Goal: Information Seeking & Learning: Learn about a topic

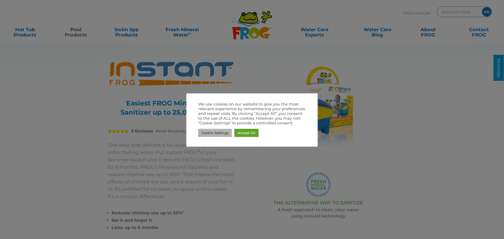
click at [257, 131] on link "Accept All" at bounding box center [247, 133] width 24 height 8
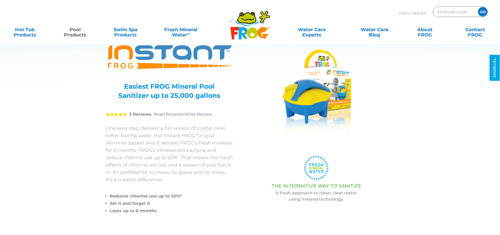
scroll to position [26, 0]
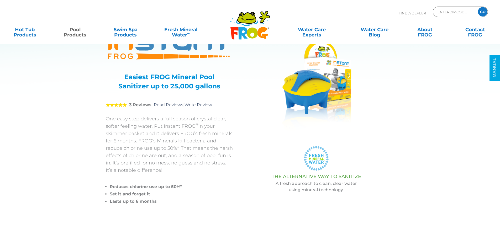
click at [128, 116] on p "One easy step delivers a full season of crystal clear, softer feeling water. Pu…" at bounding box center [169, 144] width 127 height 59
click at [125, 121] on p "One easy step delivers a full season of crystal clear, softer feeling water. Pu…" at bounding box center [169, 144] width 127 height 59
click at [113, 116] on p "One easy step delivers a full season of crystal clear, softer feeling water. Pu…" at bounding box center [169, 144] width 127 height 59
click at [125, 124] on p "One easy step delivers a full season of crystal clear, softer feeling water. Pu…" at bounding box center [169, 144] width 127 height 59
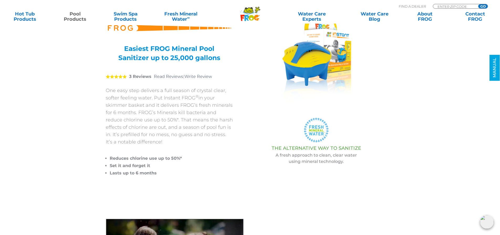
scroll to position [53, 0]
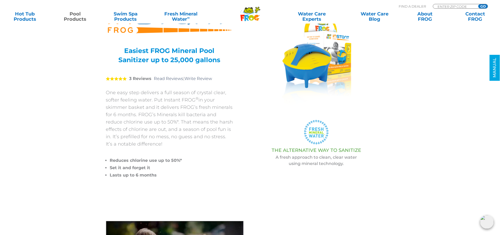
click at [118, 111] on p "One easy step delivers a full season of crystal clear, softer feeling water. Pu…" at bounding box center [169, 118] width 127 height 59
drag, startPoint x: 118, startPoint y: 108, endPoint x: 159, endPoint y: 111, distance: 40.8
click at [159, 111] on p "One easy step delivers a full season of crystal clear, softer feeling water. Pu…" at bounding box center [169, 118] width 127 height 59
drag, startPoint x: 150, startPoint y: 115, endPoint x: 133, endPoint y: 115, distance: 17.1
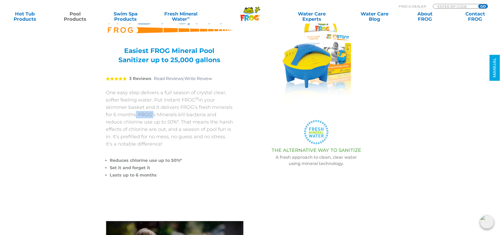
click at [133, 115] on p "One easy step delivers a full season of crystal clear, softer feeling water. Pu…" at bounding box center [169, 118] width 127 height 59
click at [127, 116] on p "One easy step delivers a full season of crystal clear, softer feeling water. Pu…" at bounding box center [169, 118] width 127 height 59
drag, startPoint x: 124, startPoint y: 124, endPoint x: 140, endPoint y: 125, distance: 16.1
click at [140, 125] on p "One easy step delivers a full season of crystal clear, softer feeling water. Pu…" at bounding box center [169, 118] width 127 height 59
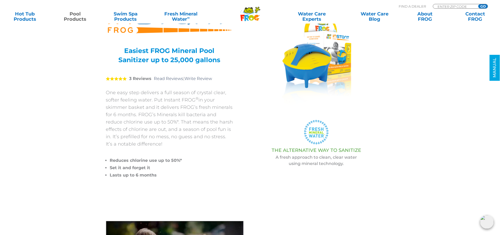
click at [139, 136] on p "One easy step delivers a full season of crystal clear, softer feeling water. Pu…" at bounding box center [169, 118] width 127 height 59
drag, startPoint x: 144, startPoint y: 121, endPoint x: 164, endPoint y: 123, distance: 20.3
click at [164, 123] on p "One easy step delivers a full season of crystal clear, softer feeling water. Pu…" at bounding box center [169, 118] width 127 height 59
click at [146, 132] on p "One easy step delivers a full season of crystal clear, softer feeling water. Pu…" at bounding box center [169, 118] width 127 height 59
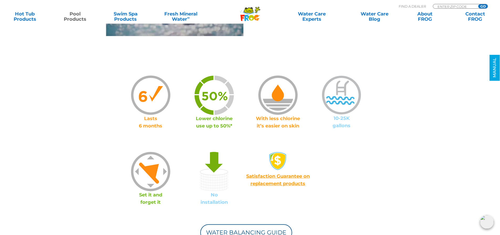
scroll to position [289, 0]
